Goal: Task Accomplishment & Management: Use online tool/utility

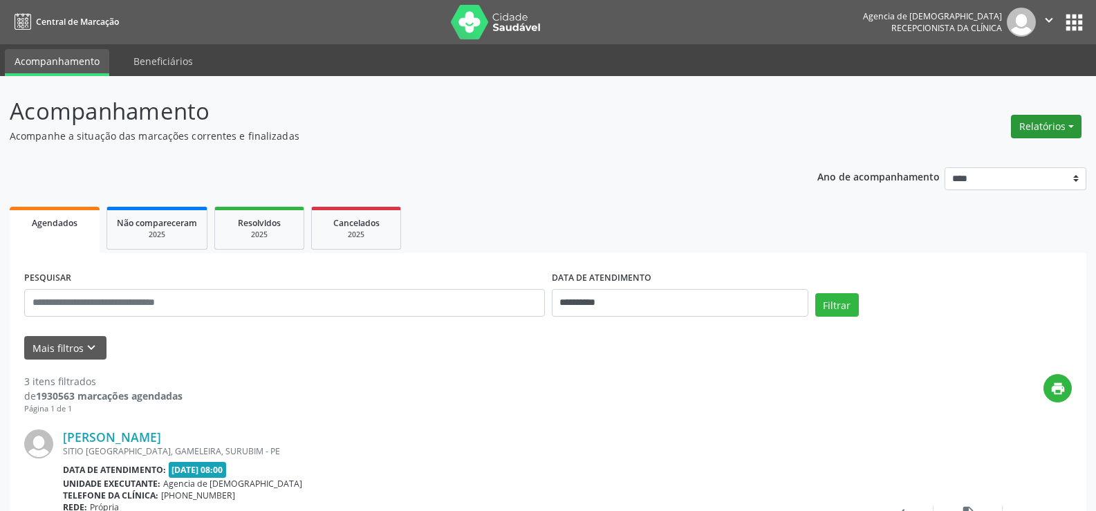
click at [1032, 119] on button "Relatórios" at bounding box center [1046, 127] width 71 height 24
click at [950, 144] on ul "Agendamentos Procedimentos realizados" at bounding box center [1007, 166] width 150 height 50
click at [957, 156] on link "Agendamentos" at bounding box center [1007, 156] width 149 height 19
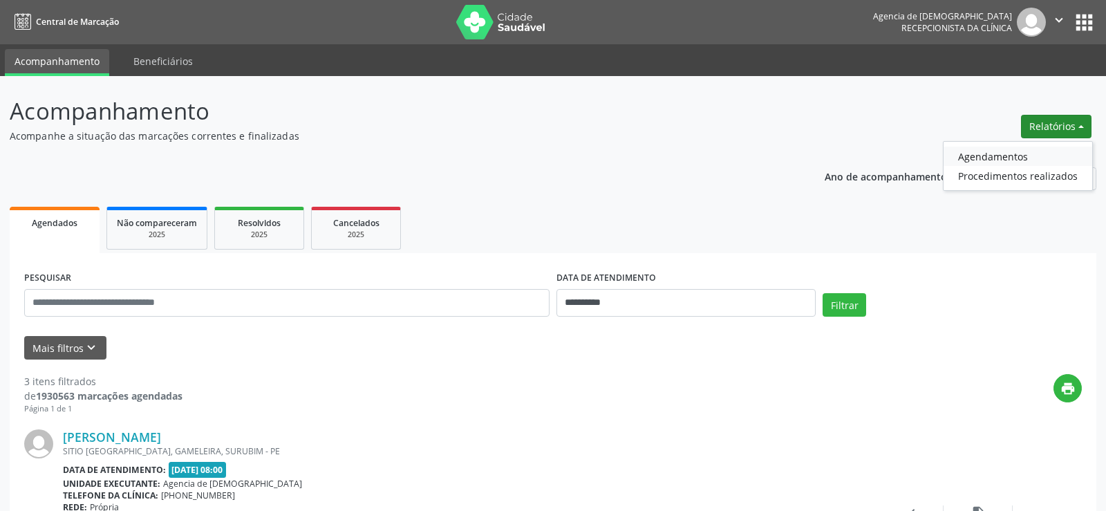
select select "*"
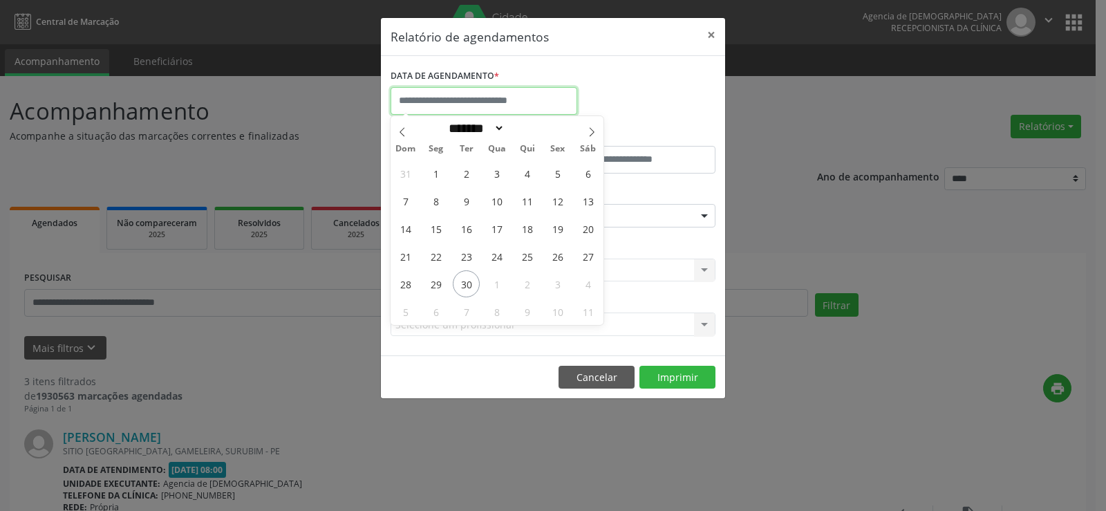
click at [538, 95] on input "text" at bounding box center [484, 101] width 187 height 28
click at [466, 274] on span "30" at bounding box center [466, 283] width 27 height 27
type input "**********"
click at [466, 274] on span "30" at bounding box center [466, 283] width 27 height 27
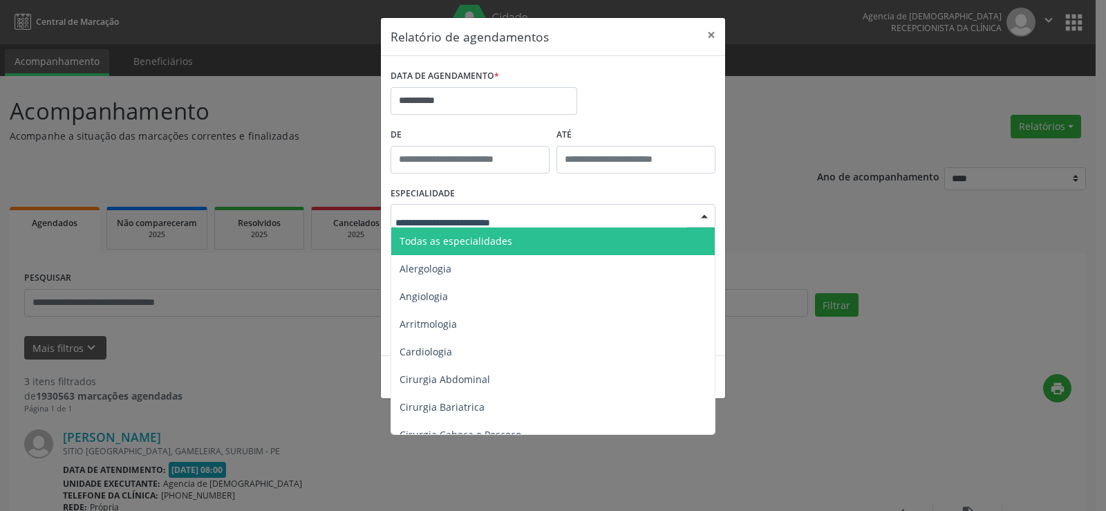
click at [483, 226] on div at bounding box center [553, 216] width 325 height 24
click at [484, 242] on span "Todas as especialidades" at bounding box center [456, 240] width 113 height 13
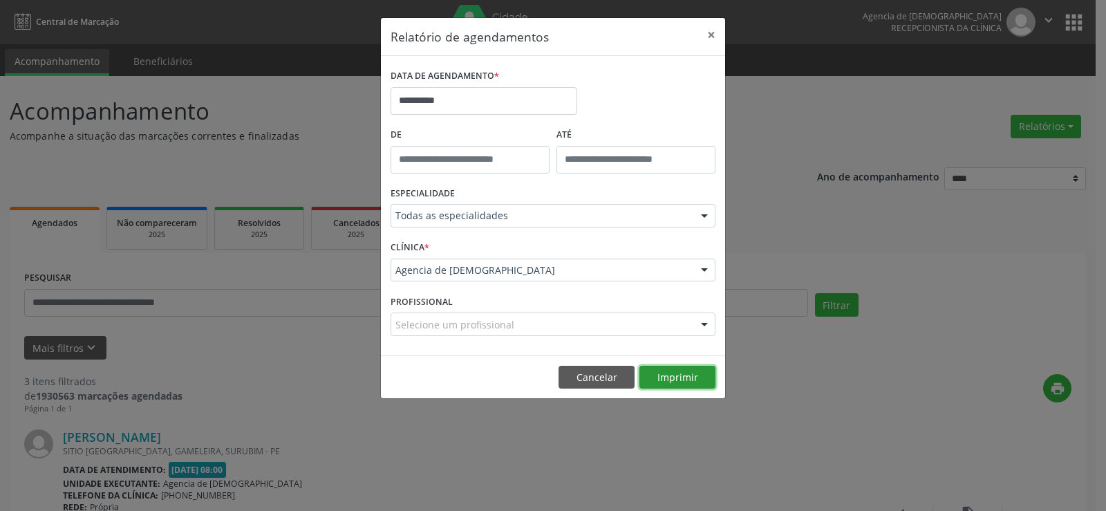
click at [676, 382] on button "Imprimir" at bounding box center [677, 378] width 76 height 24
